Goal: Find contact information

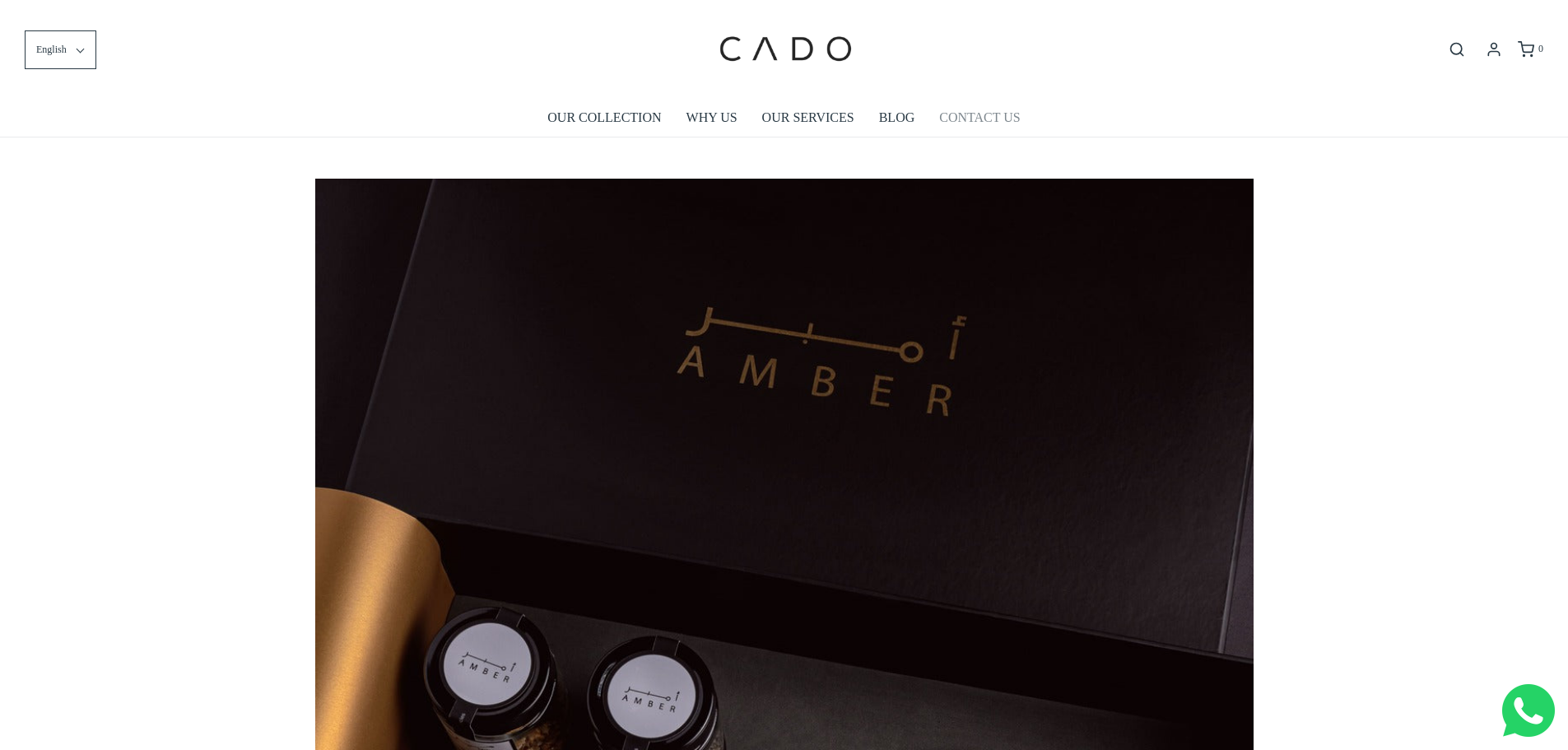
click at [991, 115] on link "CONTACT US" at bounding box center [979, 118] width 80 height 38
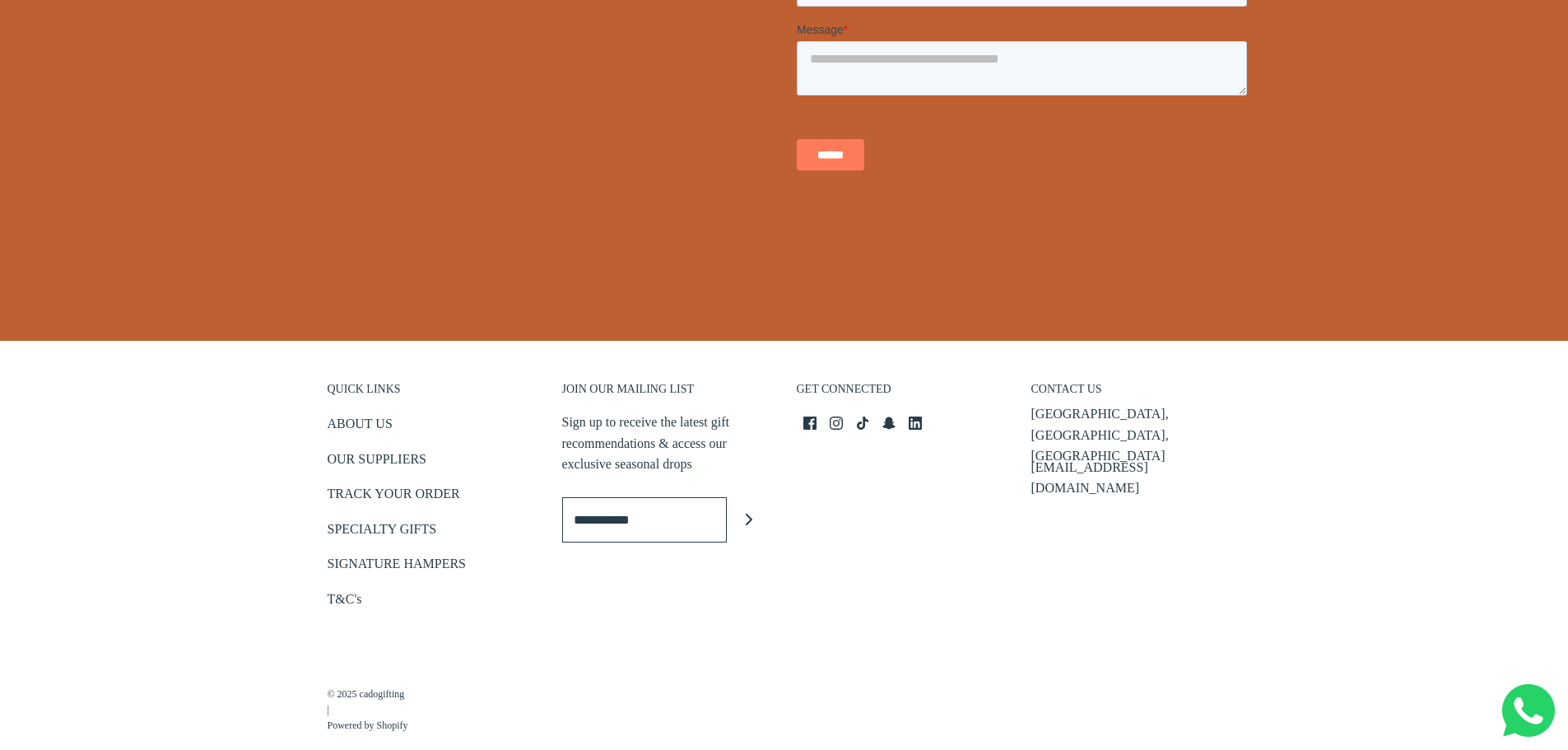
scroll to position [594, 0]
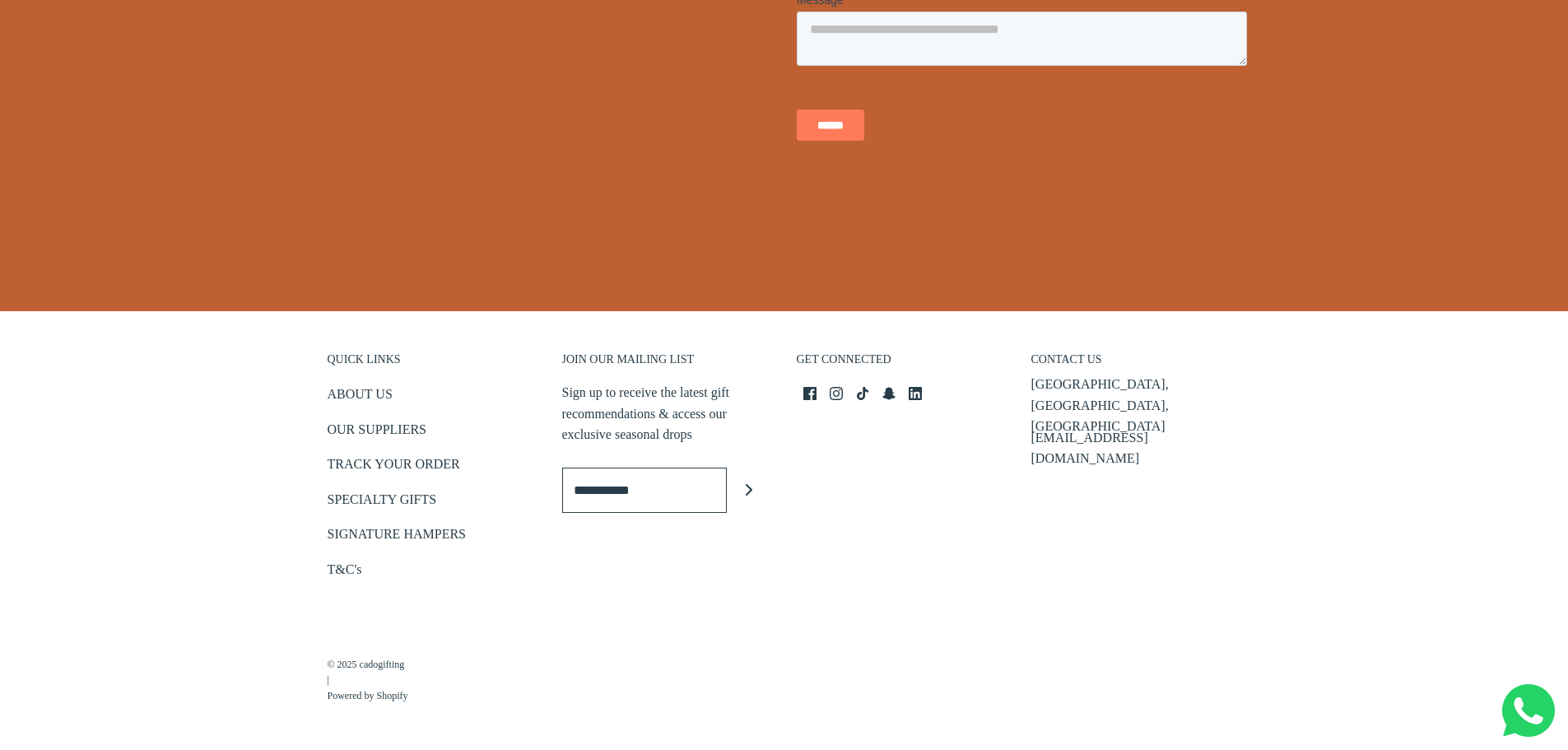
drag, startPoint x: 1169, startPoint y: 404, endPoint x: 1102, endPoint y: 414, distance: 67.7
click at [1167, 405] on div "Business Bay, Dubai, UAE info@cadogifting.com" at bounding box center [1136, 417] width 210 height 86
drag, startPoint x: 1102, startPoint y: 414, endPoint x: 1031, endPoint y: 411, distance: 71.1
click at [1031, 411] on div "Business Bay, Dubai, UAE info@cadogifting.com" at bounding box center [1136, 417] width 210 height 86
copy p "[EMAIL_ADDRESS][DOMAIN_NAME]"
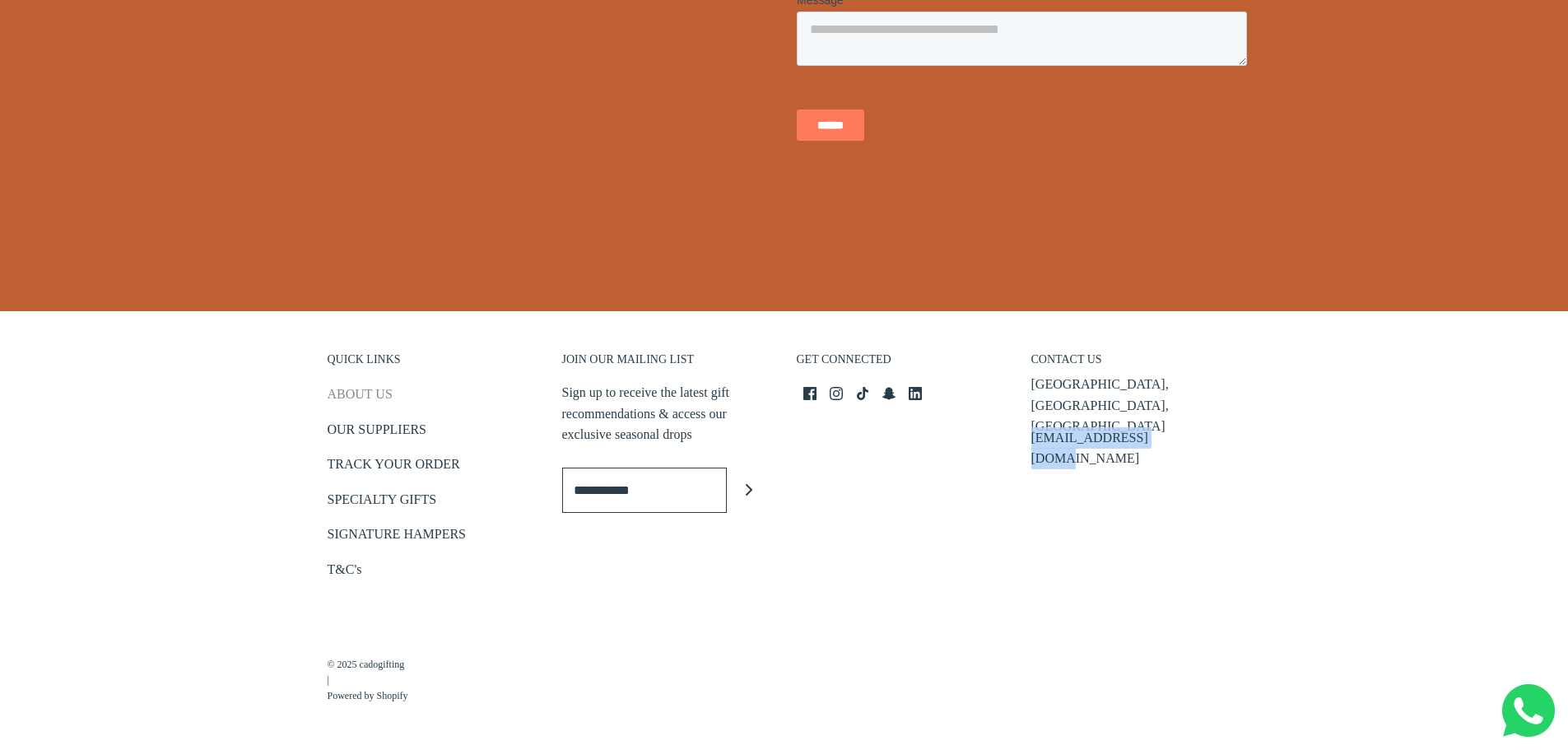
click at [363, 395] on link "ABOUT US" at bounding box center [360, 397] width 65 height 27
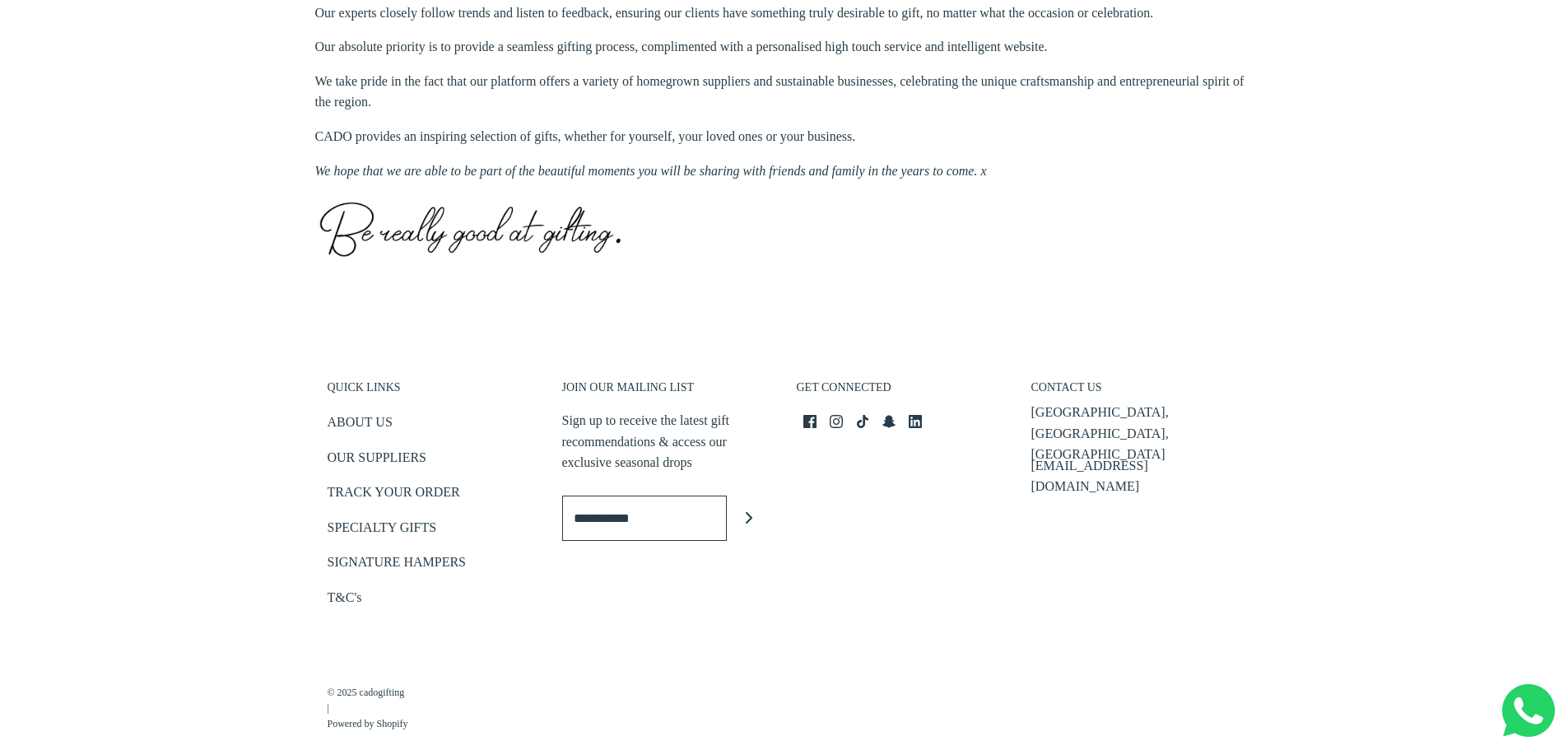
scroll to position [778, 0]
